Goal: Information Seeking & Learning: Learn about a topic

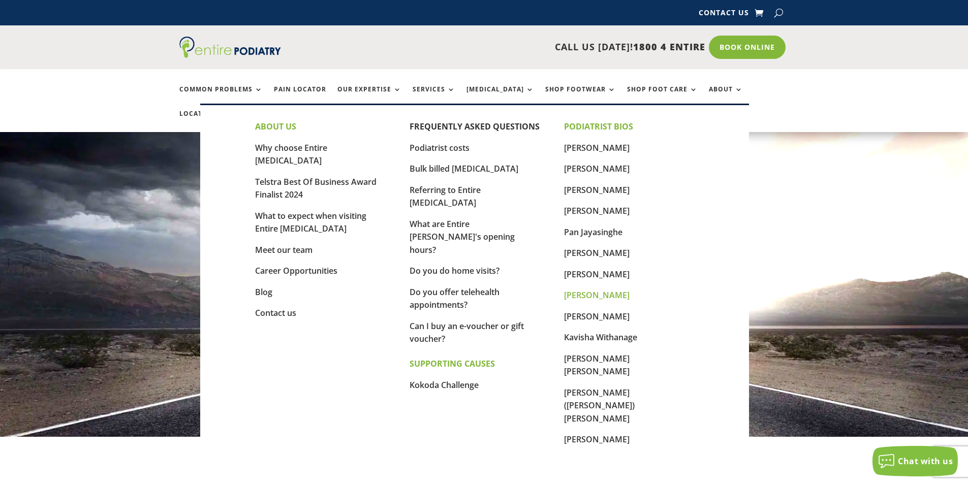
click at [577, 296] on link "[PERSON_NAME]" at bounding box center [597, 295] width 66 height 11
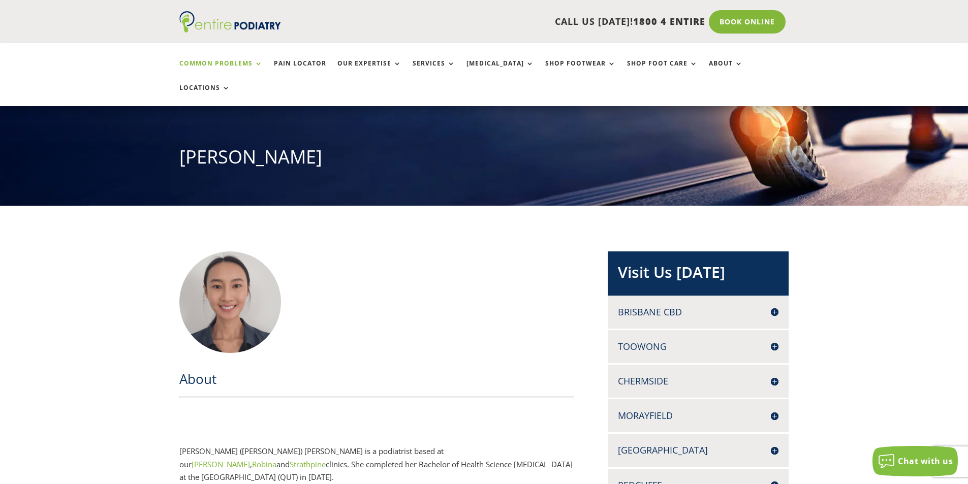
scroll to position [40, 0]
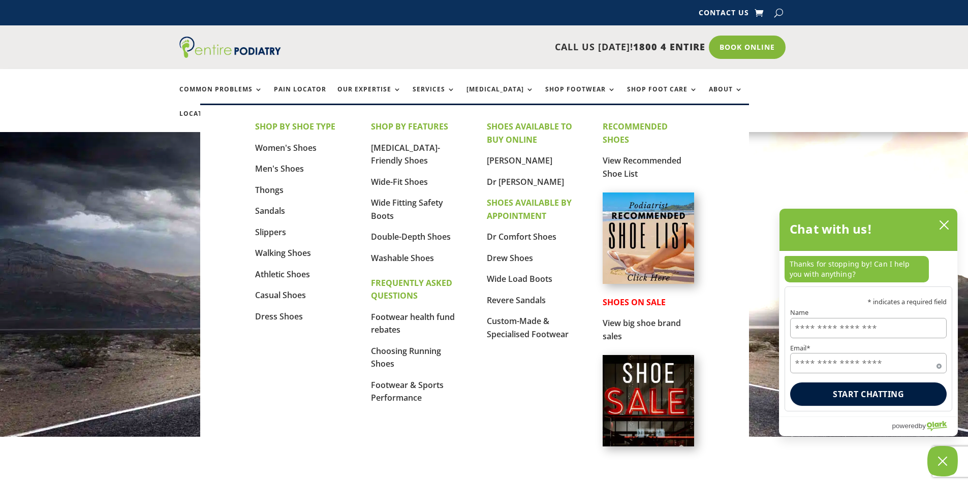
click at [658, 248] on img at bounding box center [647, 238] width 91 height 91
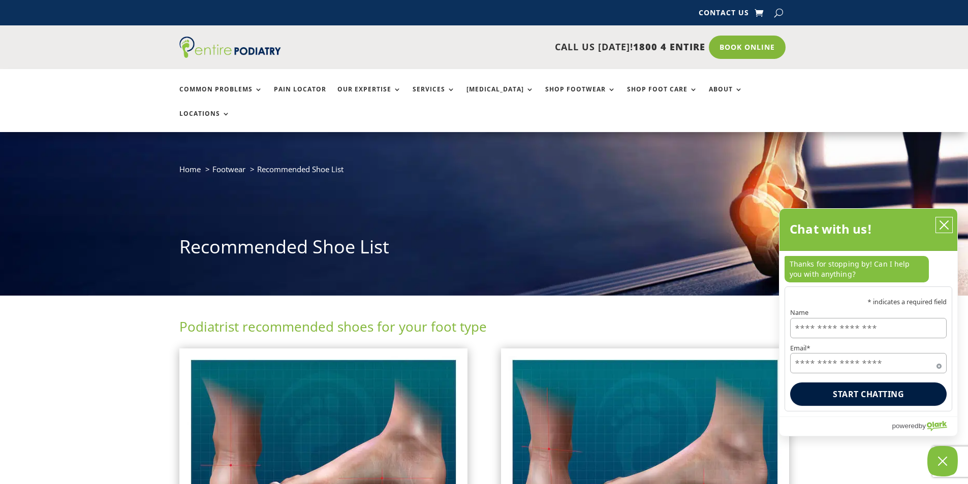
click at [940, 225] on icon "close chatbox" at bounding box center [944, 225] width 10 height 10
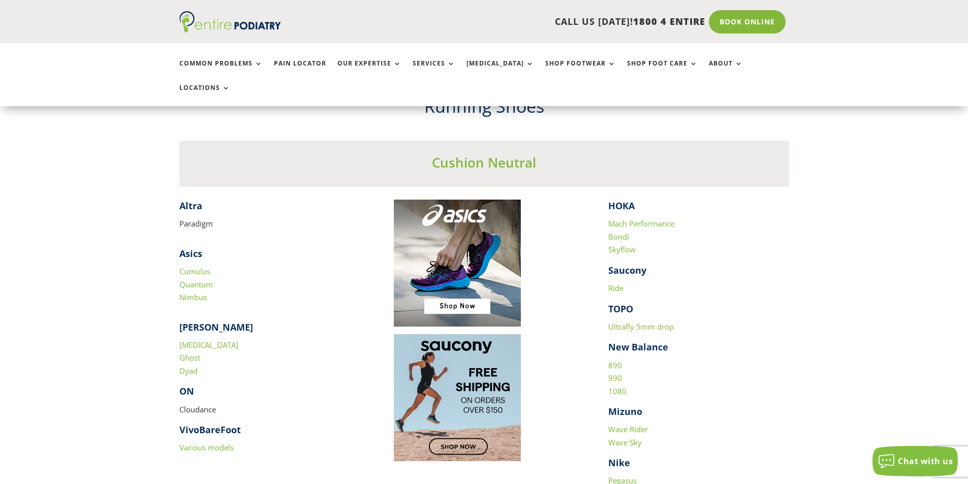
scroll to position [895, 0]
